Goal: Information Seeking & Learning: Find contact information

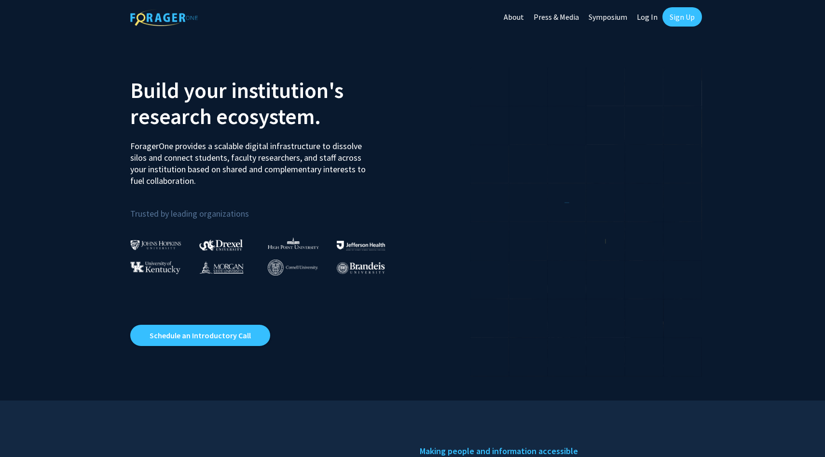
click at [678, 17] on link "Sign Up" at bounding box center [682, 16] width 40 height 19
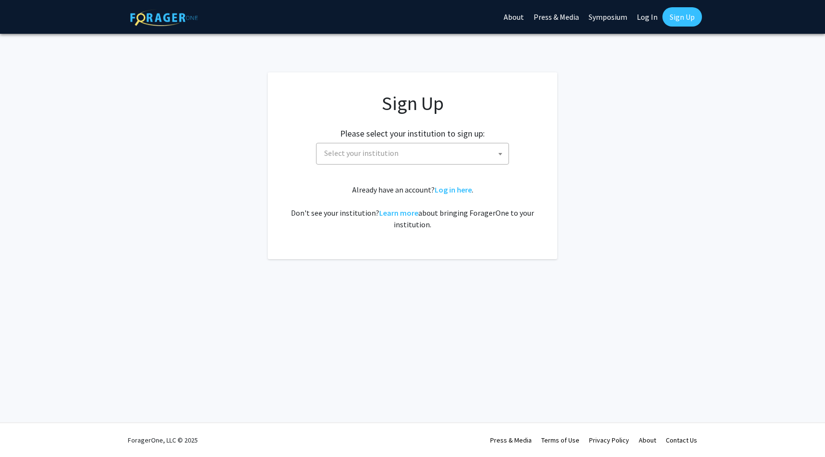
click at [458, 154] on span "Select your institution" at bounding box center [414, 153] width 188 height 20
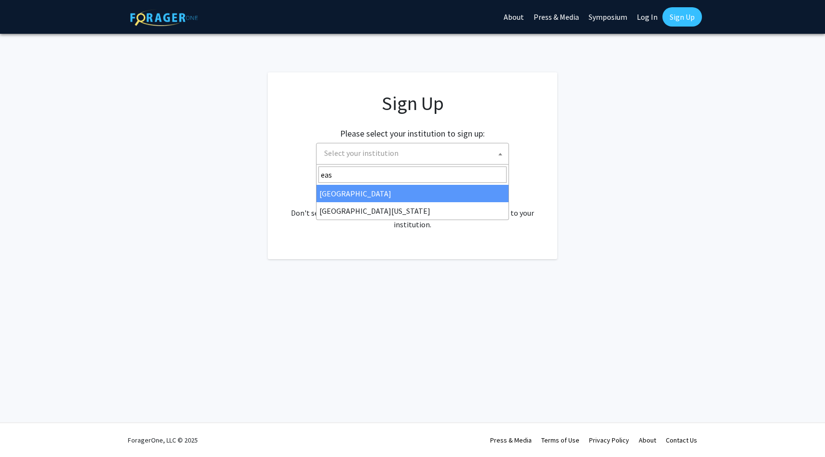
type input "eas"
select select "17"
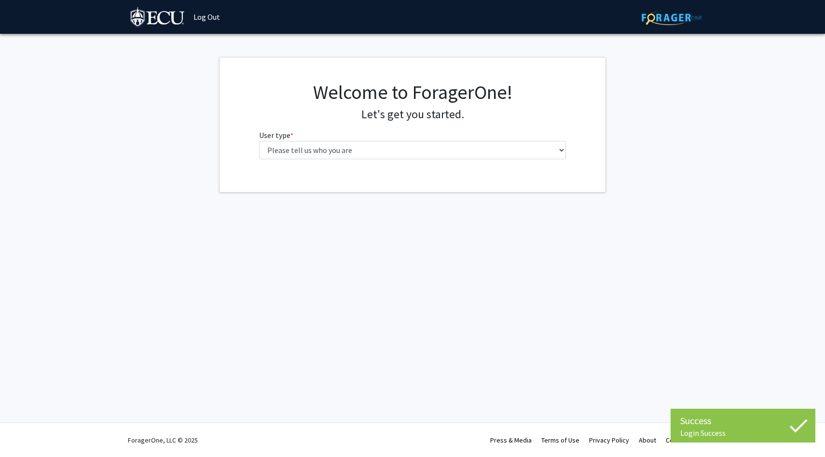
click at [480, 140] on fg-select "User type * required Please tell us who you are Undergraduate Student Master's …" at bounding box center [412, 144] width 307 height 30
click at [480, 148] on select "Please tell us who you are Undergraduate Student Master's Student Doctoral Cand…" at bounding box center [412, 150] width 307 height 18
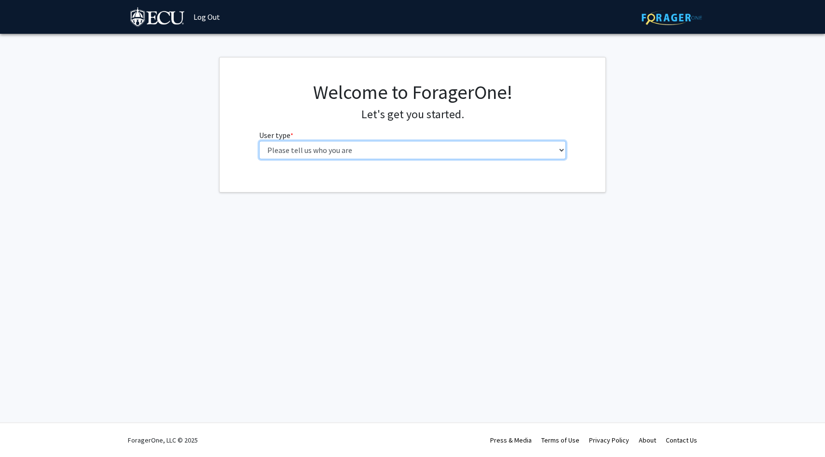
select select "1: undergrad"
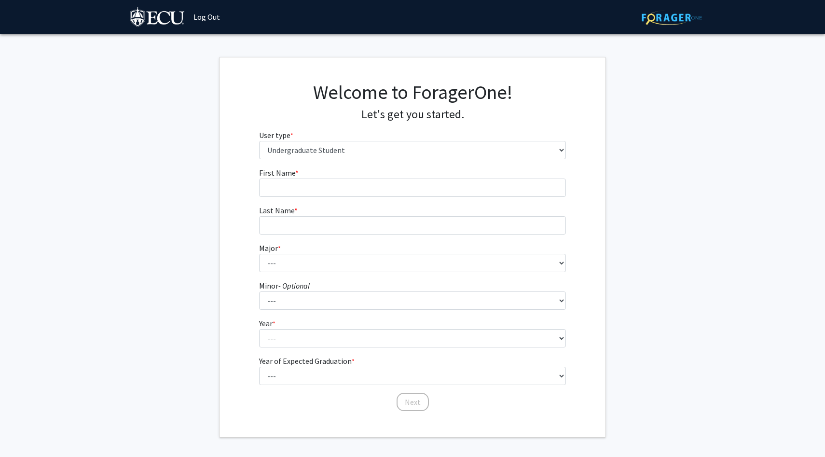
click at [424, 197] on form "First Name * required Last Name * required Major * required --- Accounting Afri…" at bounding box center [412, 284] width 307 height 235
click at [413, 193] on input "First Name * required" at bounding box center [412, 187] width 307 height 18
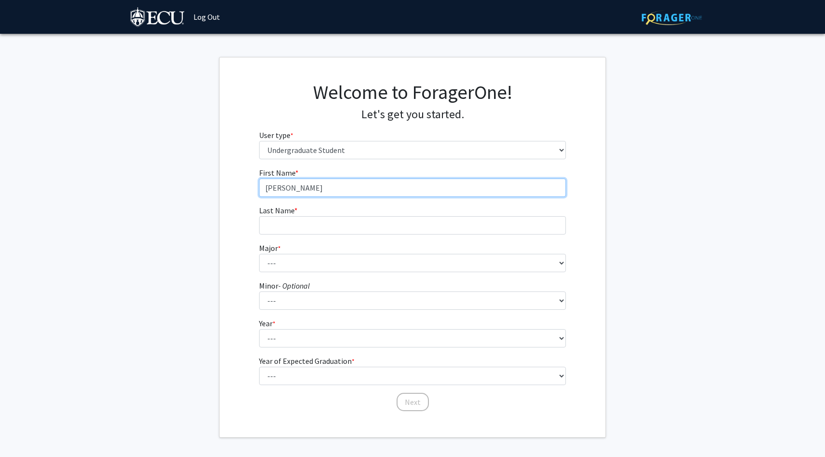
type input "[PERSON_NAME]"
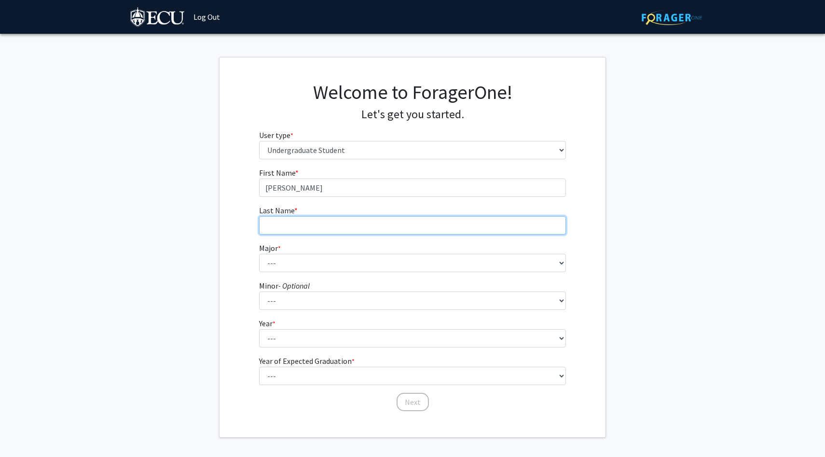
click at [283, 224] on input "Last Name * required" at bounding box center [412, 225] width 307 height 18
type input "Perry"
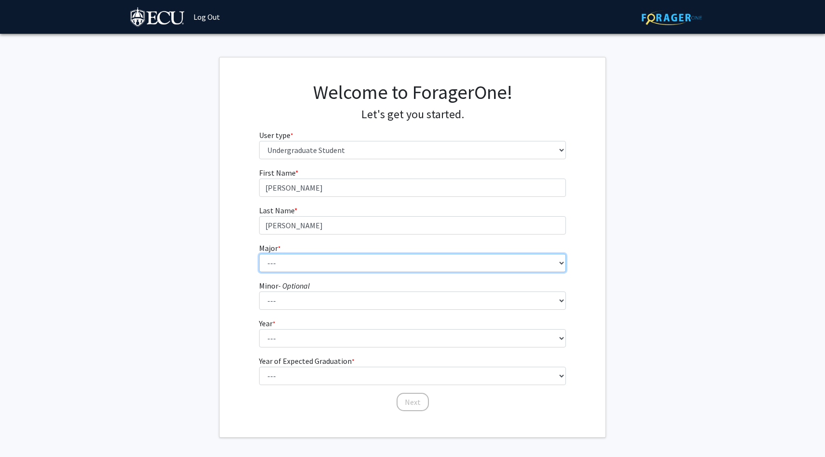
click at [274, 265] on select "--- Accounting African and African American Studies Anthropology Applied Atmosp…" at bounding box center [412, 263] width 307 height 18
select select "25: 1323"
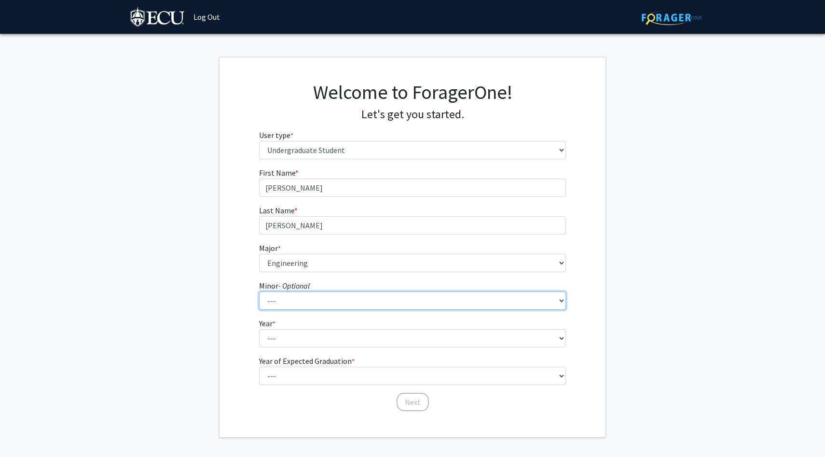
click at [319, 304] on select "--- Aerospace Studies African and African American Studies Alcohol and Drug Stu…" at bounding box center [412, 300] width 307 height 18
select select "51: 996"
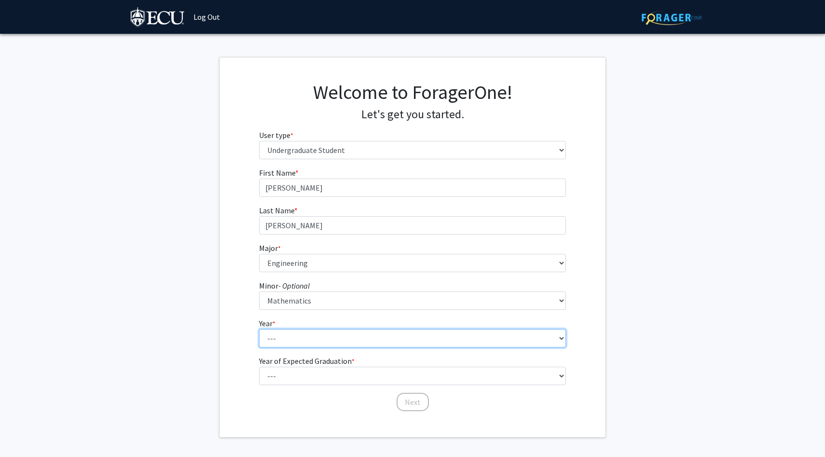
click at [305, 340] on select "--- First-year Sophomore Junior Senior Postbaccalaureate Certificate" at bounding box center [412, 338] width 307 height 18
select select "2: sophomore"
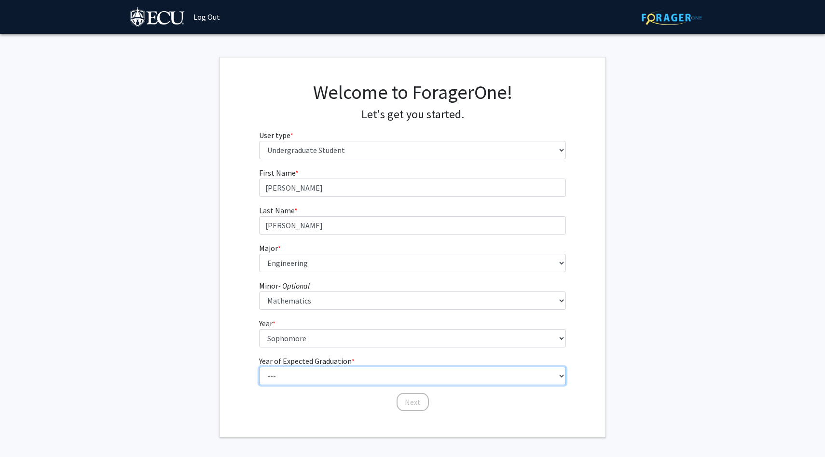
click at [301, 378] on select "--- 2025 2026 2027 2028 2029 2030 2031 2032 2033 2034" at bounding box center [412, 376] width 307 height 18
select select "4: 2028"
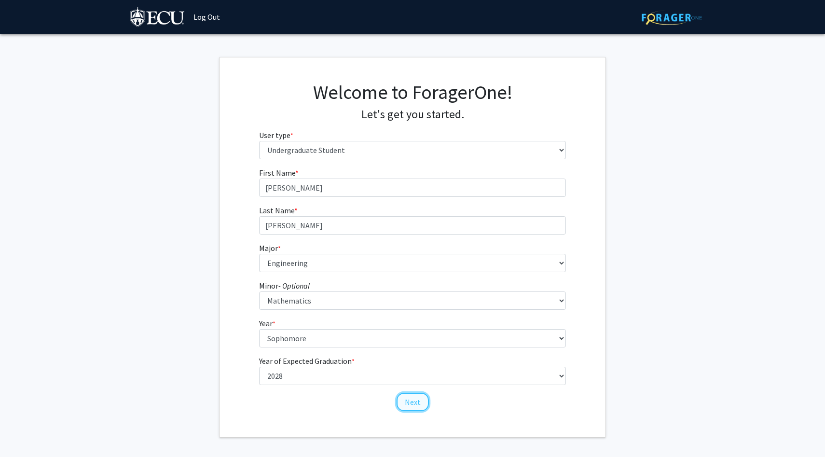
click at [409, 400] on button "Next" at bounding box center [413, 402] width 32 height 18
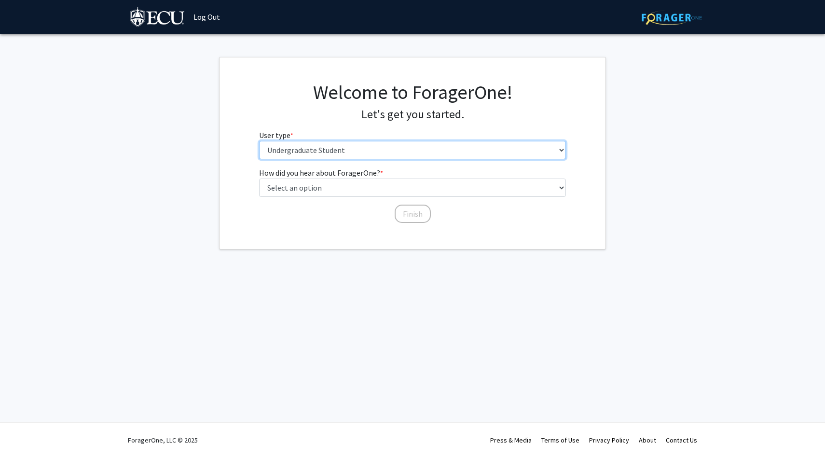
click at [440, 154] on select "Please tell us who you are Undergraduate Student Master's Student Doctoral Cand…" at bounding box center [412, 150] width 307 height 18
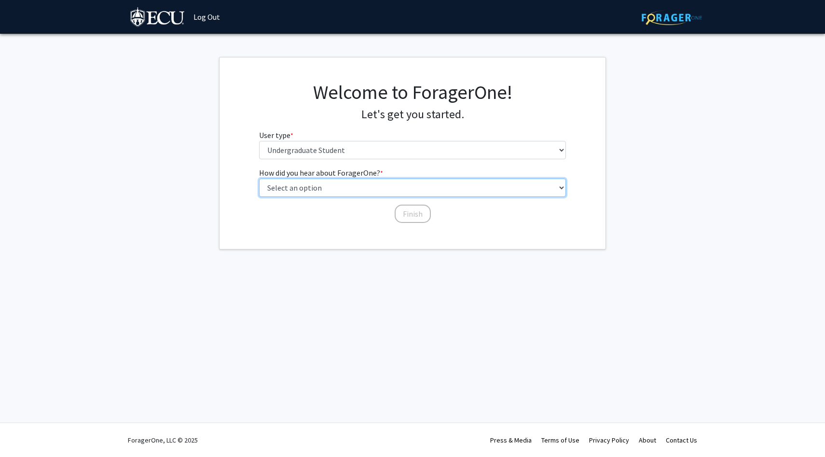
click at [422, 189] on select "Select an option Peer/student recommendation Faculty/staff recommendation Unive…" at bounding box center [412, 187] width 307 height 18
select select "2: faculty_recommendation"
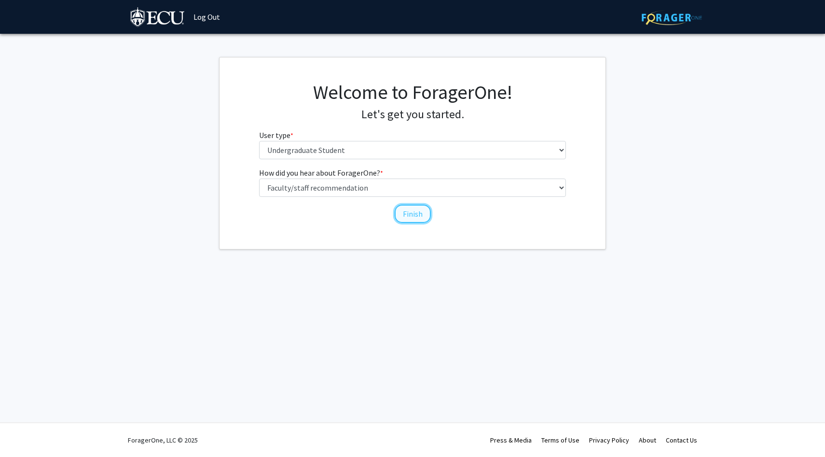
click at [411, 213] on button "Finish" at bounding box center [413, 214] width 36 height 18
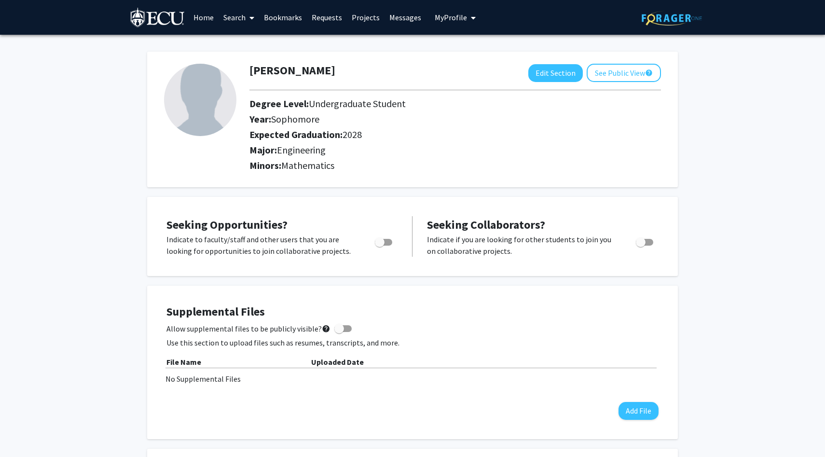
click at [206, 14] on link "Home" at bounding box center [204, 17] width 30 height 34
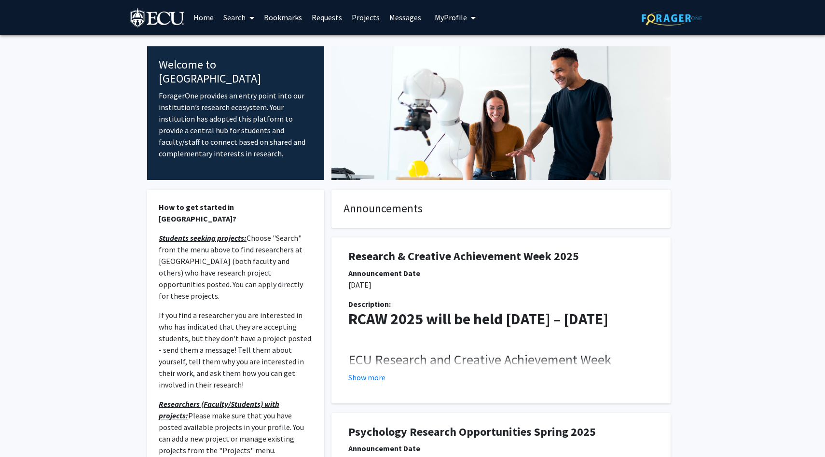
click at [324, 24] on link "Requests" at bounding box center [327, 17] width 40 height 34
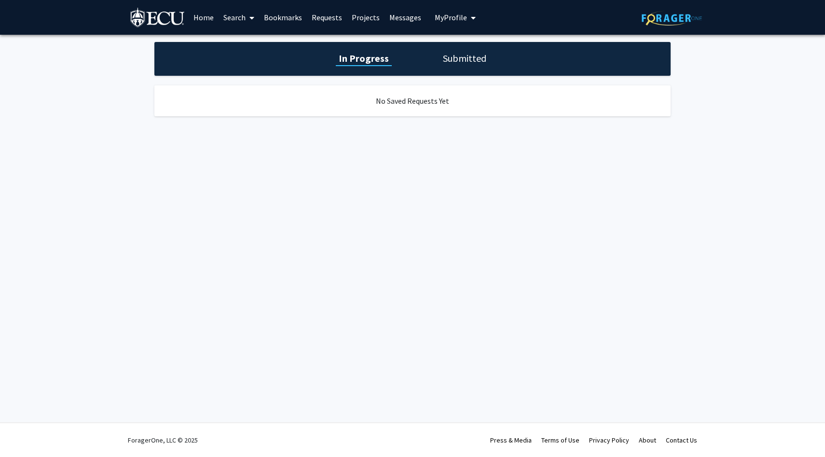
click at [362, 20] on link "Projects" at bounding box center [366, 17] width 38 height 34
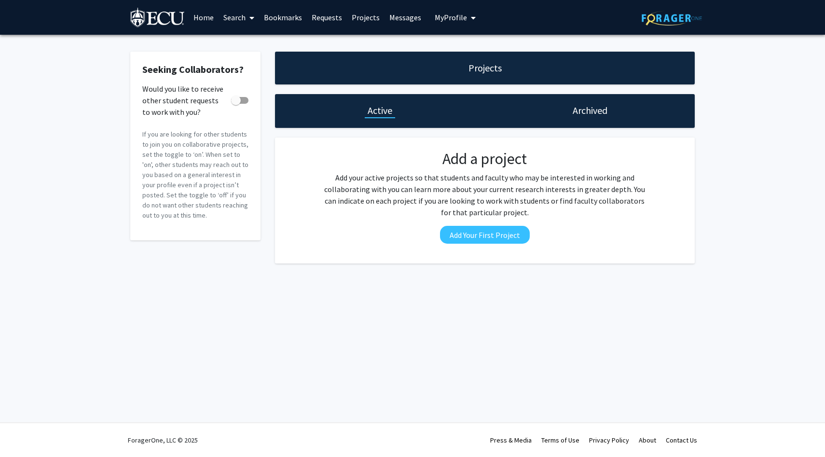
click at [396, 21] on link "Messages" at bounding box center [404, 17] width 41 height 34
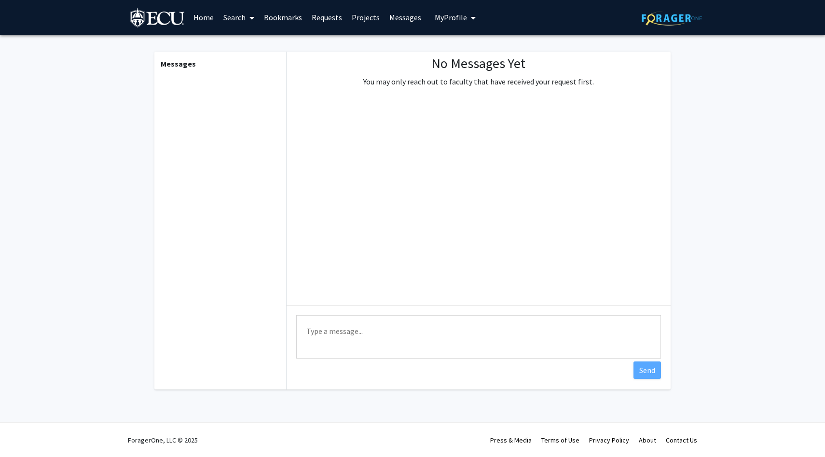
click at [361, 14] on link "Projects" at bounding box center [366, 17] width 38 height 34
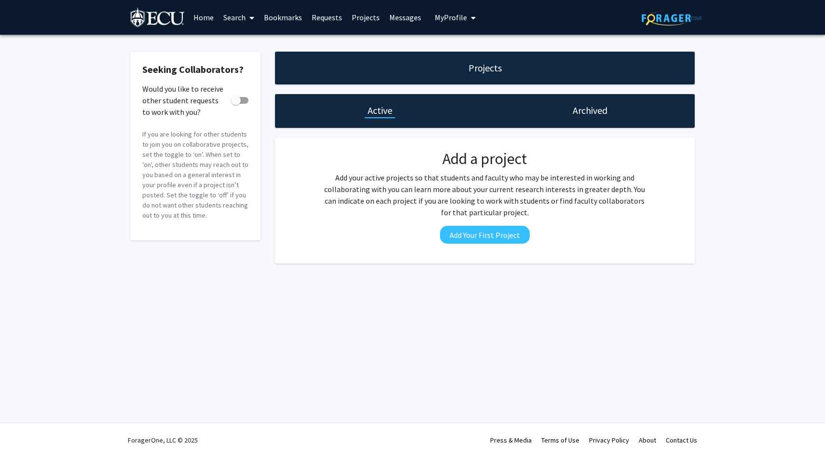
click at [226, 16] on link "Search" at bounding box center [239, 17] width 41 height 34
click at [249, 42] on span "Faculty/Staff" at bounding box center [254, 44] width 71 height 19
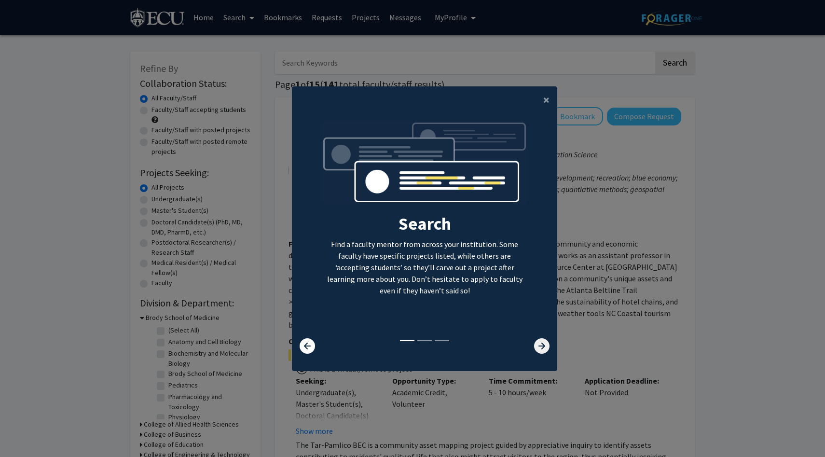
click at [537, 344] on icon at bounding box center [541, 345] width 15 height 15
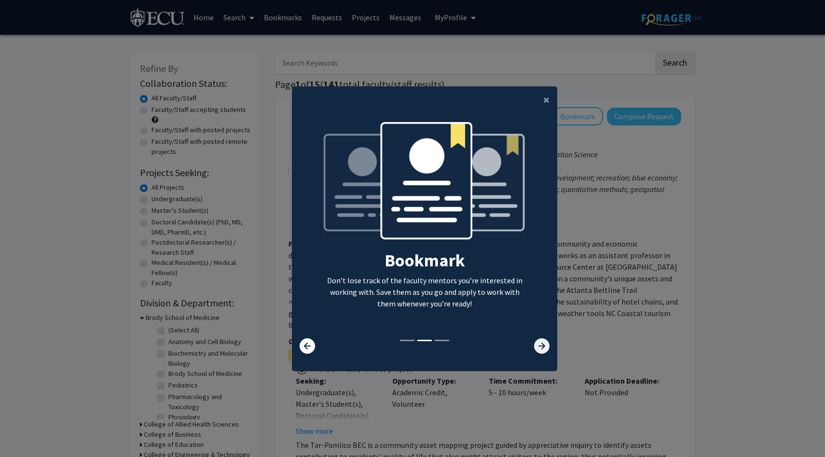
click at [537, 344] on icon at bounding box center [541, 345] width 15 height 15
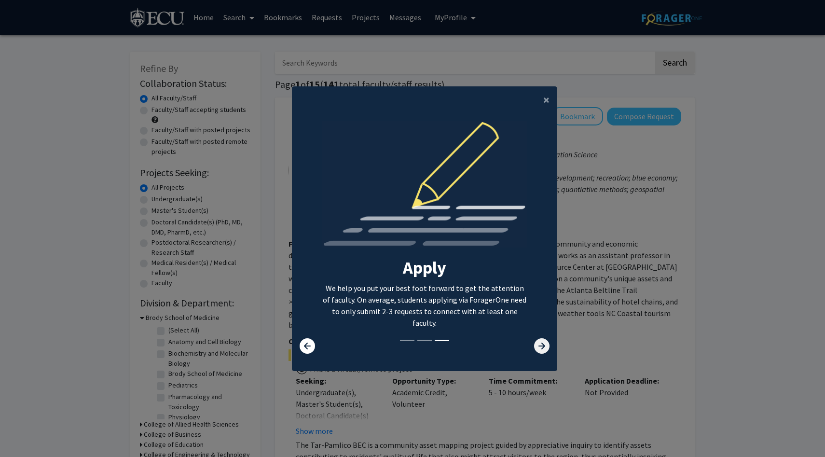
click at [537, 344] on icon at bounding box center [541, 345] width 15 height 15
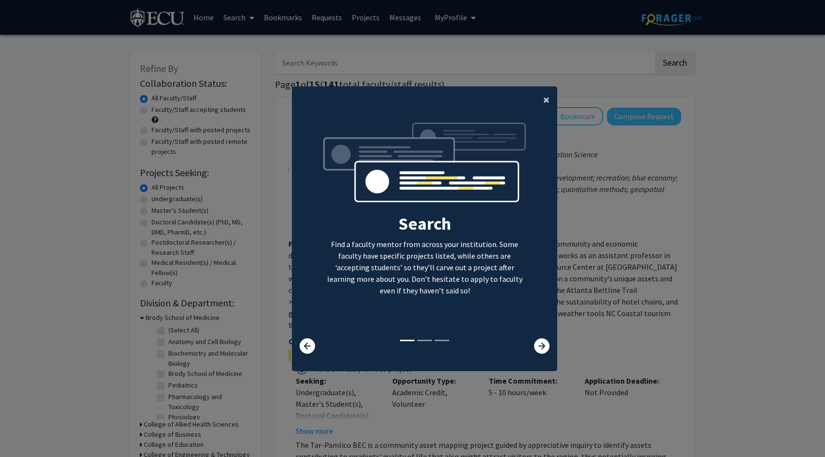
click at [548, 96] on span "×" at bounding box center [546, 99] width 6 height 15
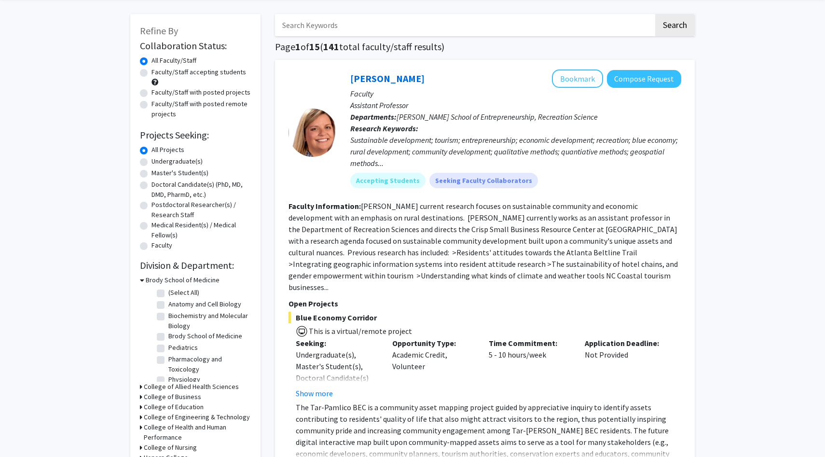
scroll to position [39, 0]
click at [151, 161] on label "Undergraduate(s)" at bounding box center [176, 160] width 51 height 10
click at [151, 161] on input "Undergraduate(s)" at bounding box center [154, 158] width 6 height 6
radio input "true"
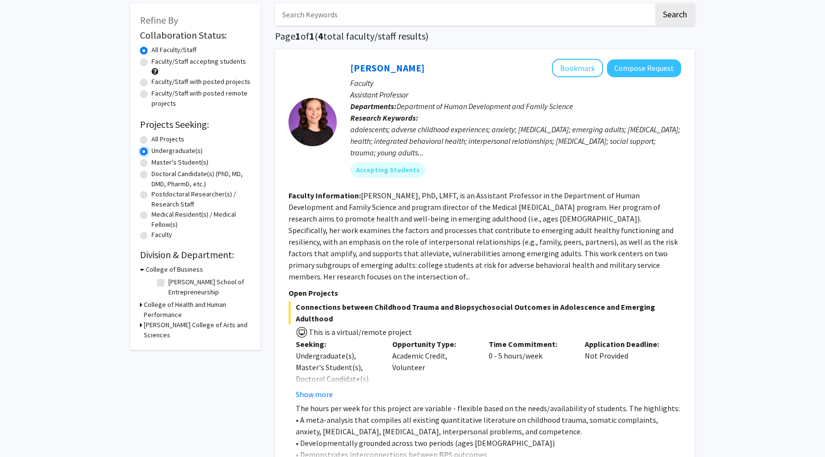
scroll to position [49, 0]
click at [151, 138] on label "All Projects" at bounding box center [167, 139] width 33 height 10
click at [151, 138] on input "All Projects" at bounding box center [154, 137] width 6 height 6
radio input "true"
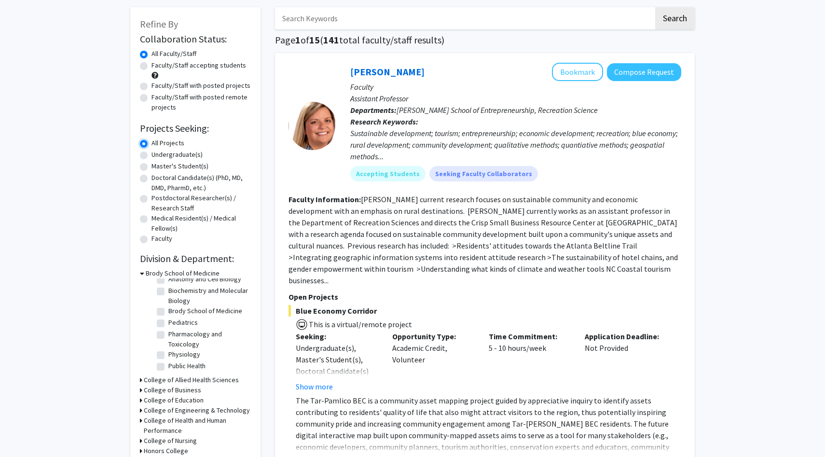
scroll to position [52, 0]
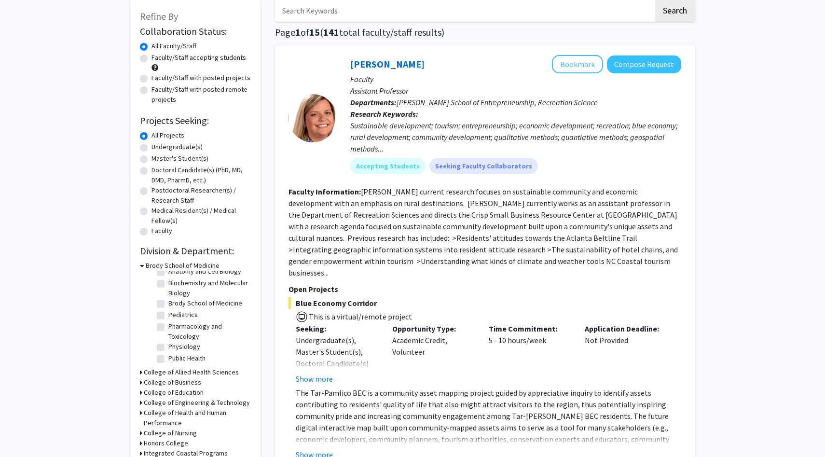
click at [168, 284] on label "Biochemistry and Molecular Biology" at bounding box center [208, 288] width 80 height 20
click at [168, 284] on input "Biochemistry and Molecular Biology" at bounding box center [171, 281] width 6 height 6
checkbox input "true"
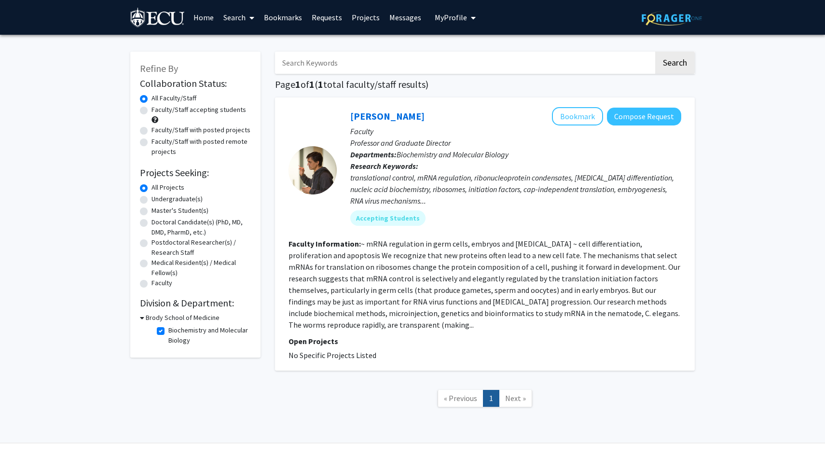
click at [140, 316] on icon at bounding box center [142, 318] width 4 height 10
click at [140, 316] on icon at bounding box center [141, 318] width 2 height 10
checkbox input "false"
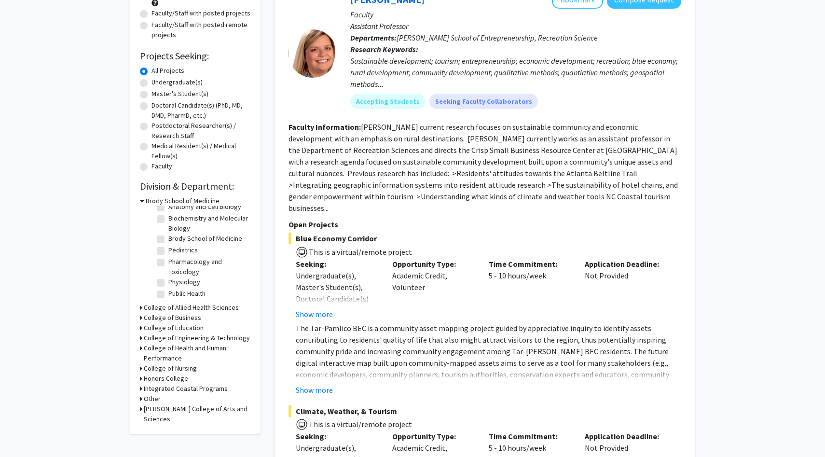
scroll to position [117, 0]
click at [141, 307] on icon at bounding box center [141, 307] width 2 height 10
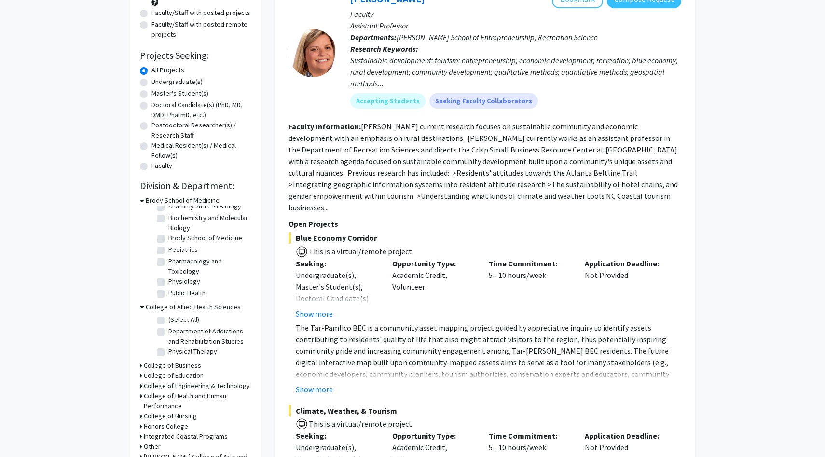
click at [141, 307] on icon at bounding box center [142, 307] width 4 height 10
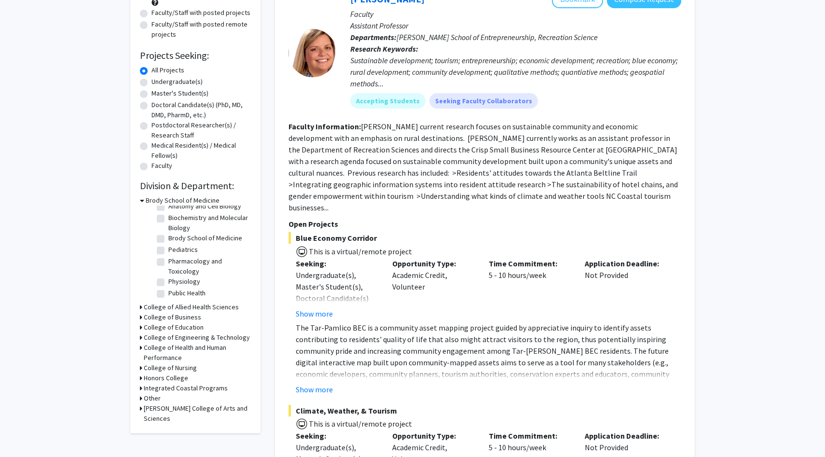
click at [141, 338] on icon at bounding box center [141, 337] width 2 height 10
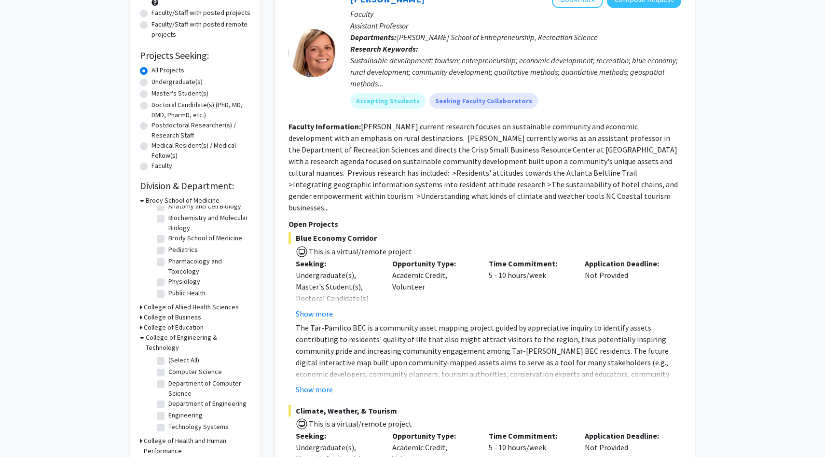
click at [168, 355] on label "(Select All)" at bounding box center [183, 360] width 31 height 10
click at [168, 355] on input "(Select All)" at bounding box center [171, 358] width 6 height 6
checkbox input "true"
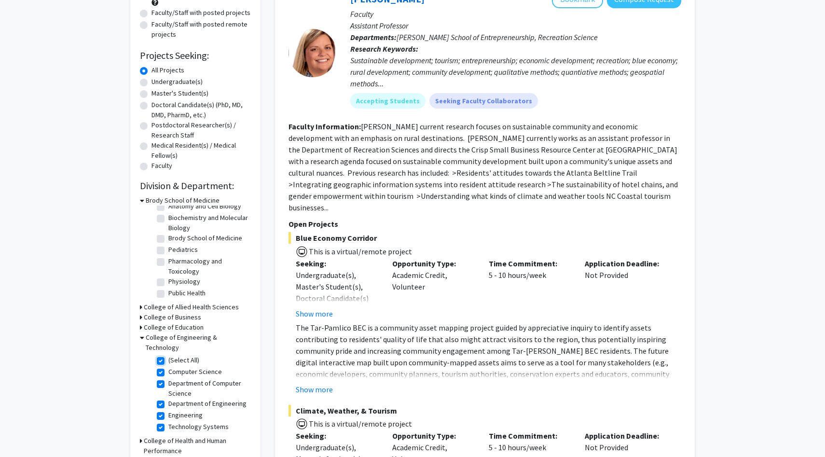
checkbox input "true"
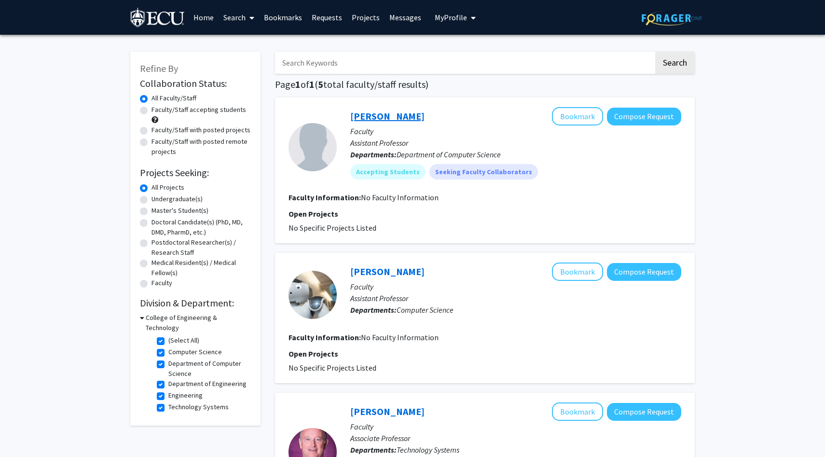
click at [386, 116] on link "David Hart" at bounding box center [387, 116] width 74 height 12
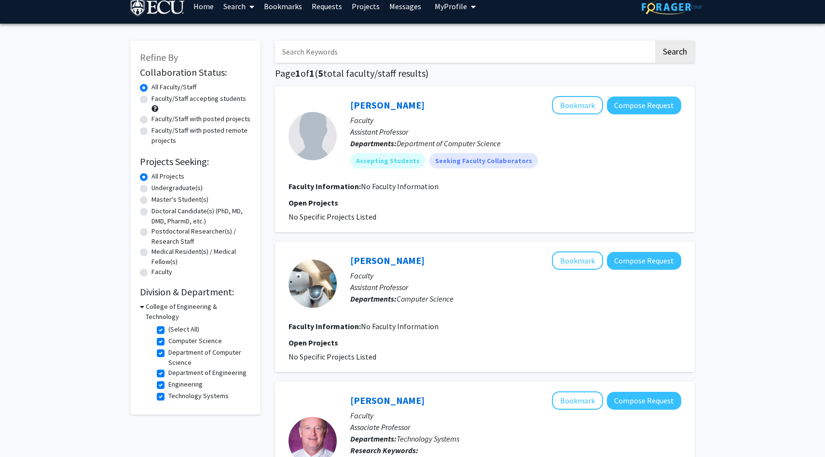
scroll to position [12, 0]
checkbox input "false"
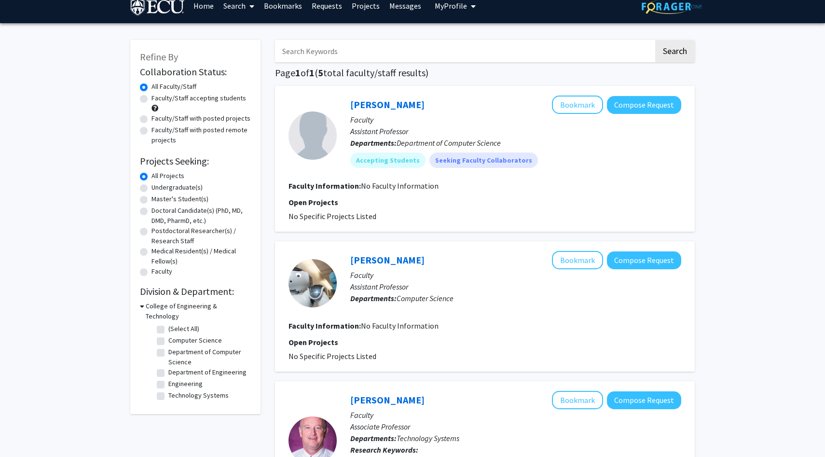
checkbox input "false"
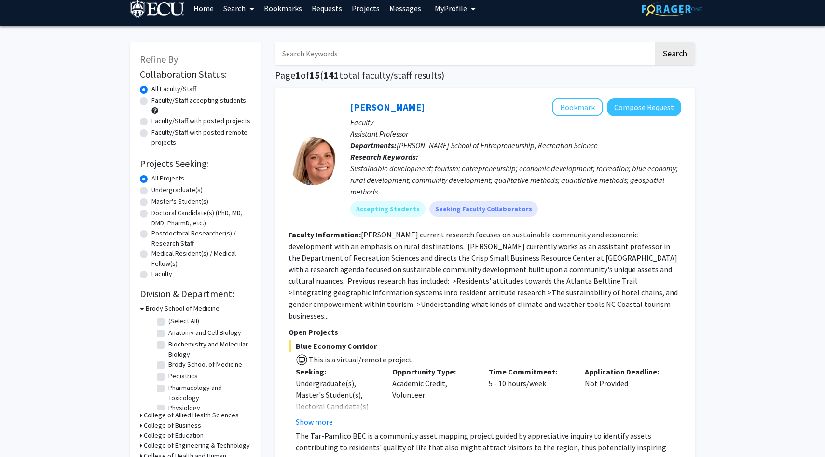
scroll to position [117, 0]
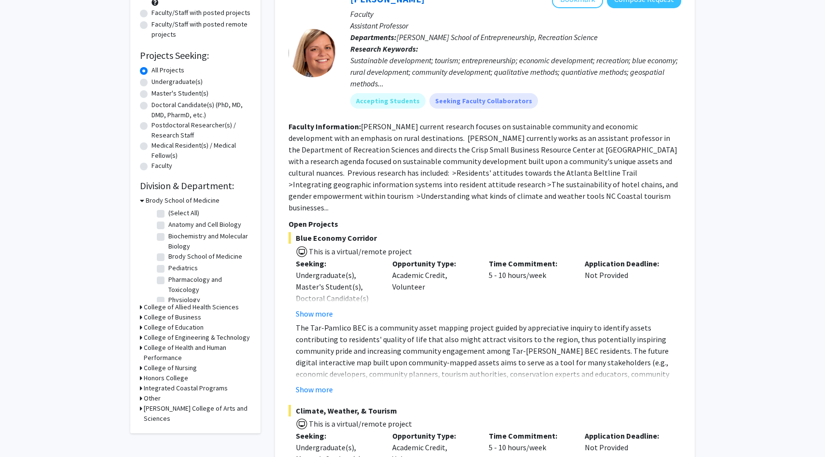
click at [141, 378] on icon at bounding box center [141, 378] width 2 height 10
click at [168, 226] on label "Anatomy and Cell Biology" at bounding box center [204, 224] width 73 height 10
click at [168, 226] on input "Anatomy and Cell Biology" at bounding box center [171, 222] width 6 height 6
checkbox input "true"
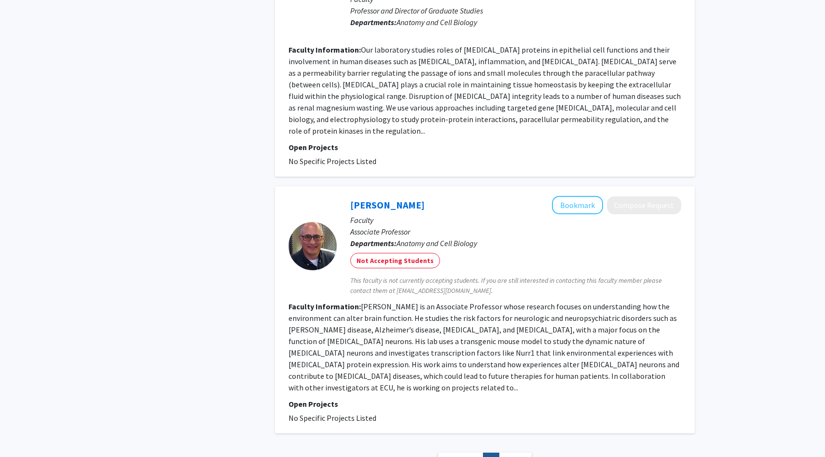
scroll to position [789, 0]
